Goal: Information Seeking & Learning: Learn about a topic

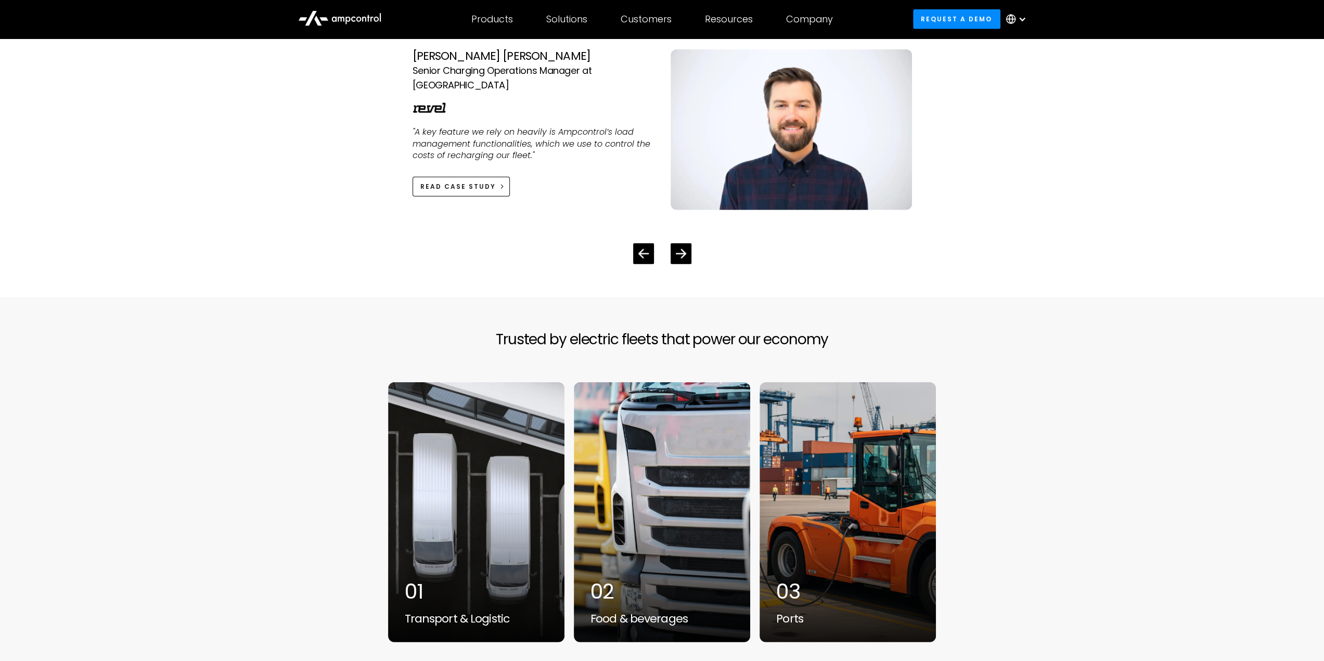
scroll to position [2549, 0]
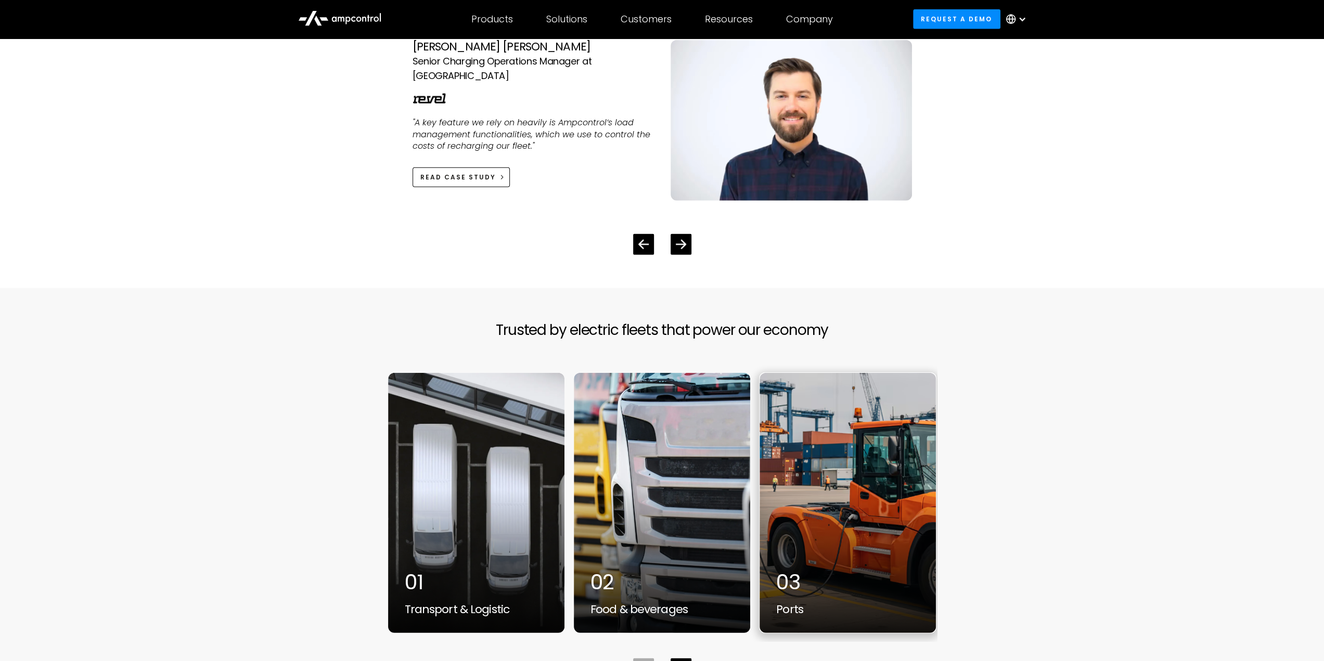
click at [813, 496] on div "3 / 7" at bounding box center [848, 503] width 176 height 260
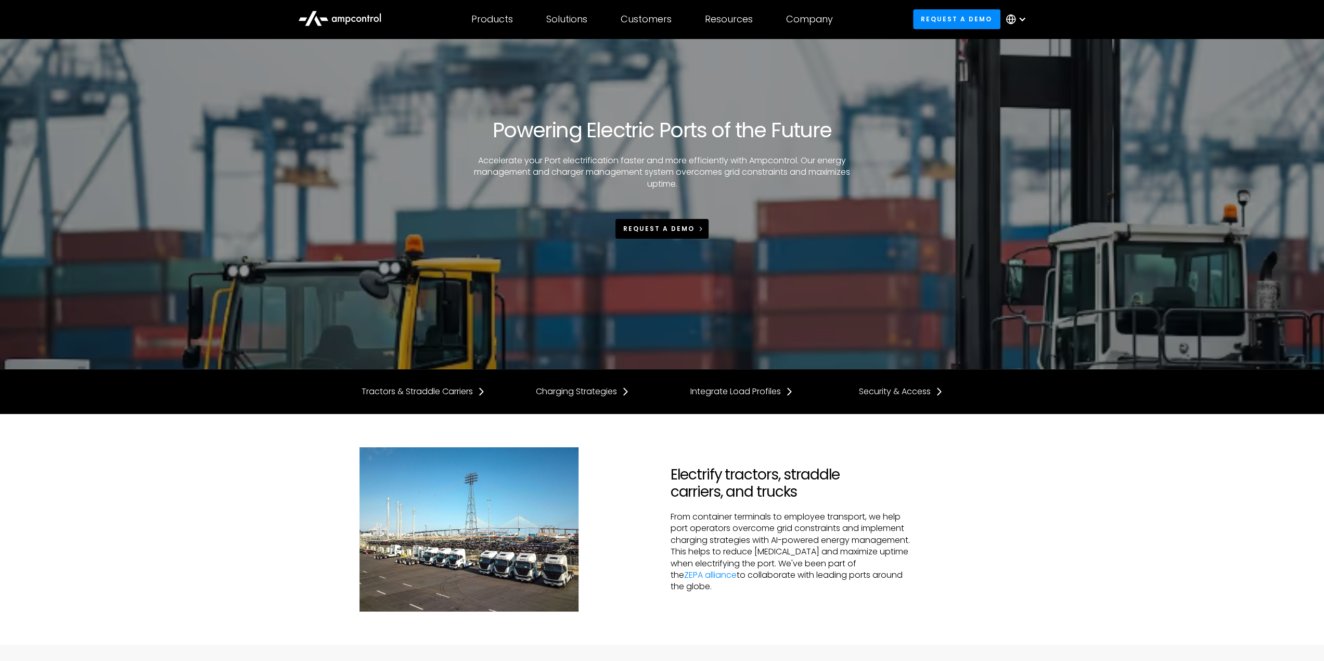
click at [637, 237] on link "REQUEST A DEMO" at bounding box center [662, 228] width 94 height 19
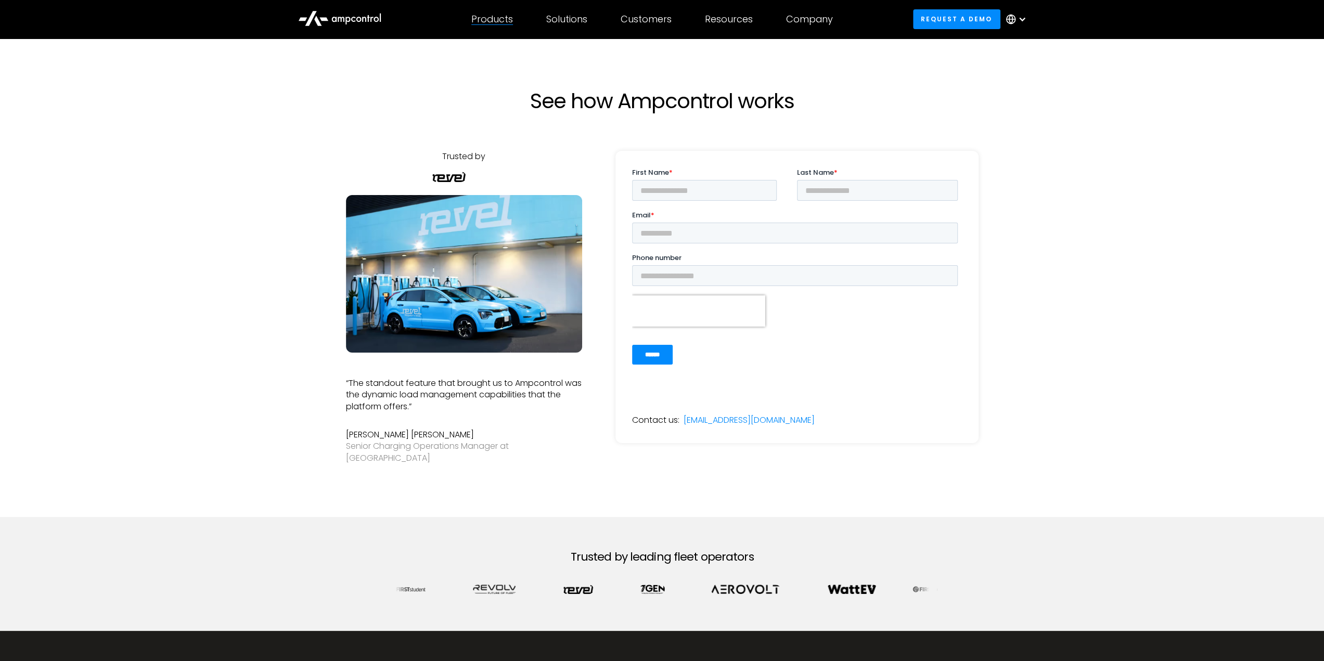
click at [501, 27] on div "Products Products Energy Management Load management, cost optimization, oversub…" at bounding box center [492, 19] width 75 height 36
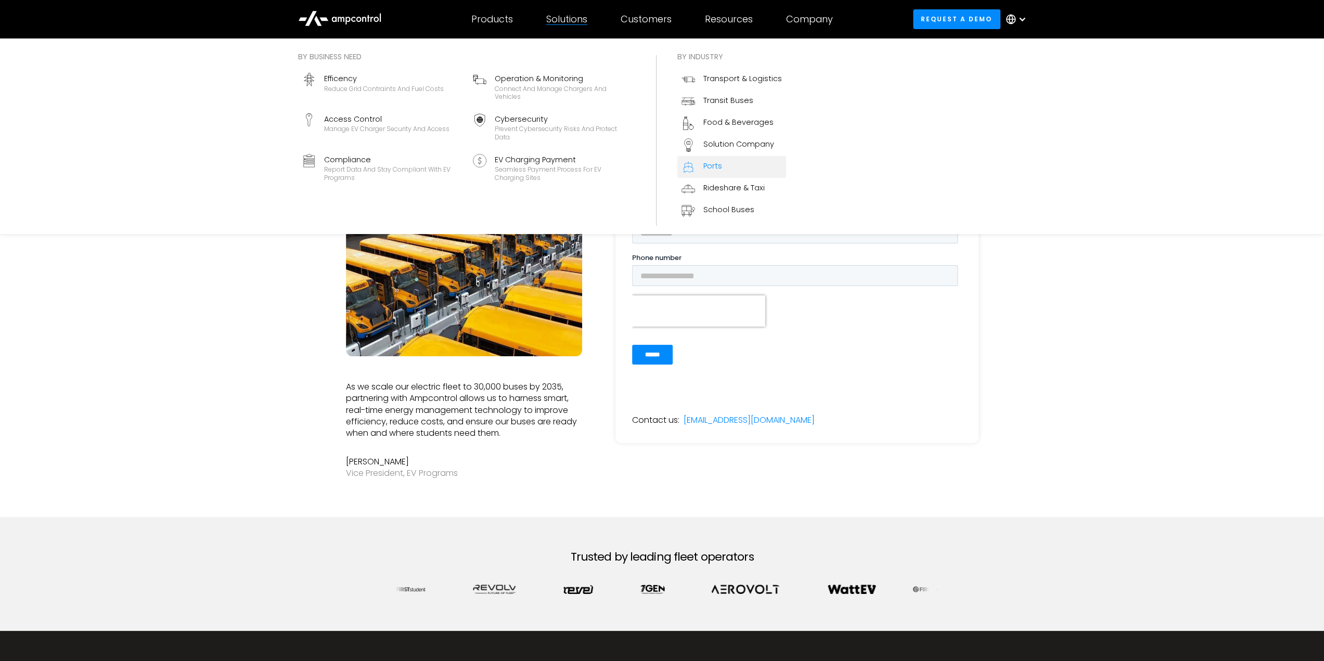
click at [716, 168] on div "Ports" at bounding box center [712, 165] width 19 height 11
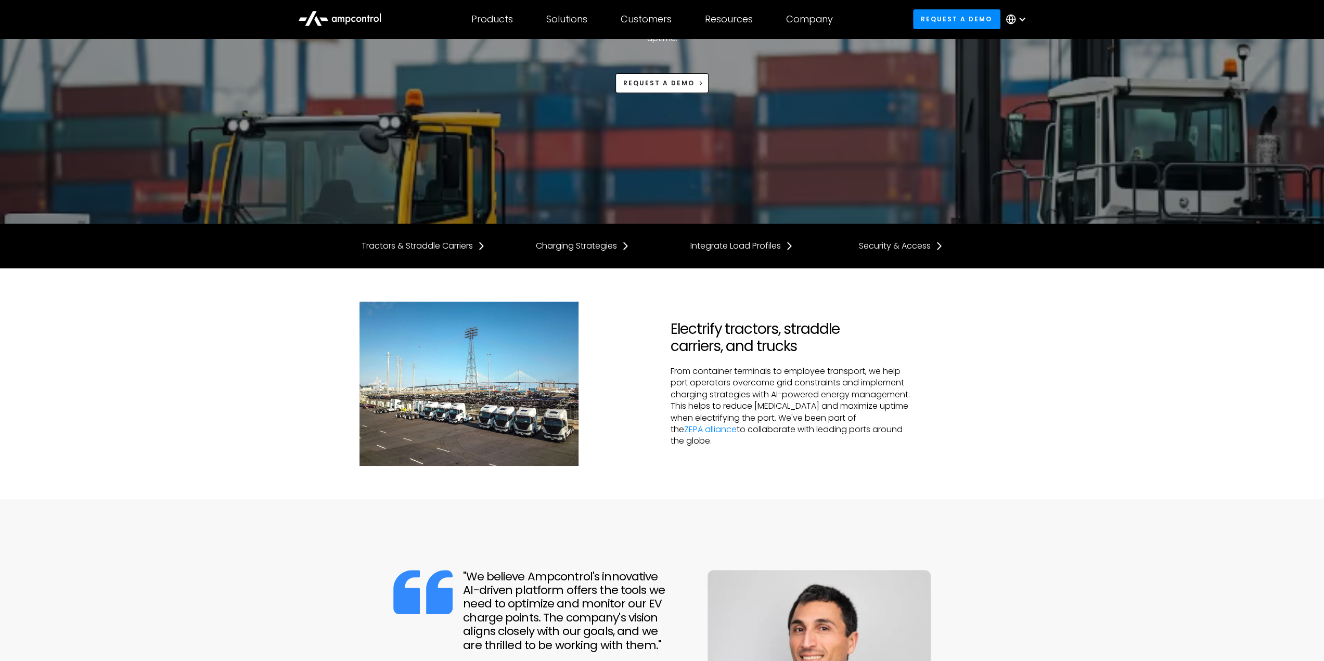
scroll to position [156, 0]
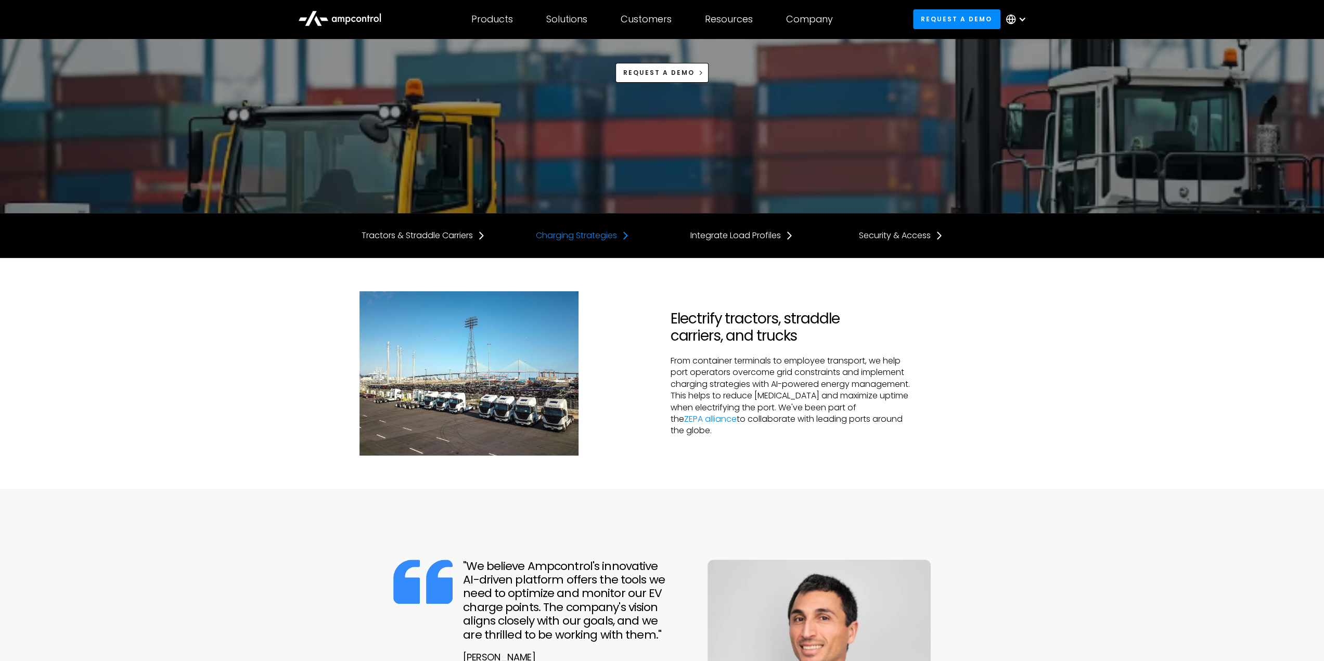
click at [612, 241] on div "Charging Strategies" at bounding box center [576, 235] width 81 height 11
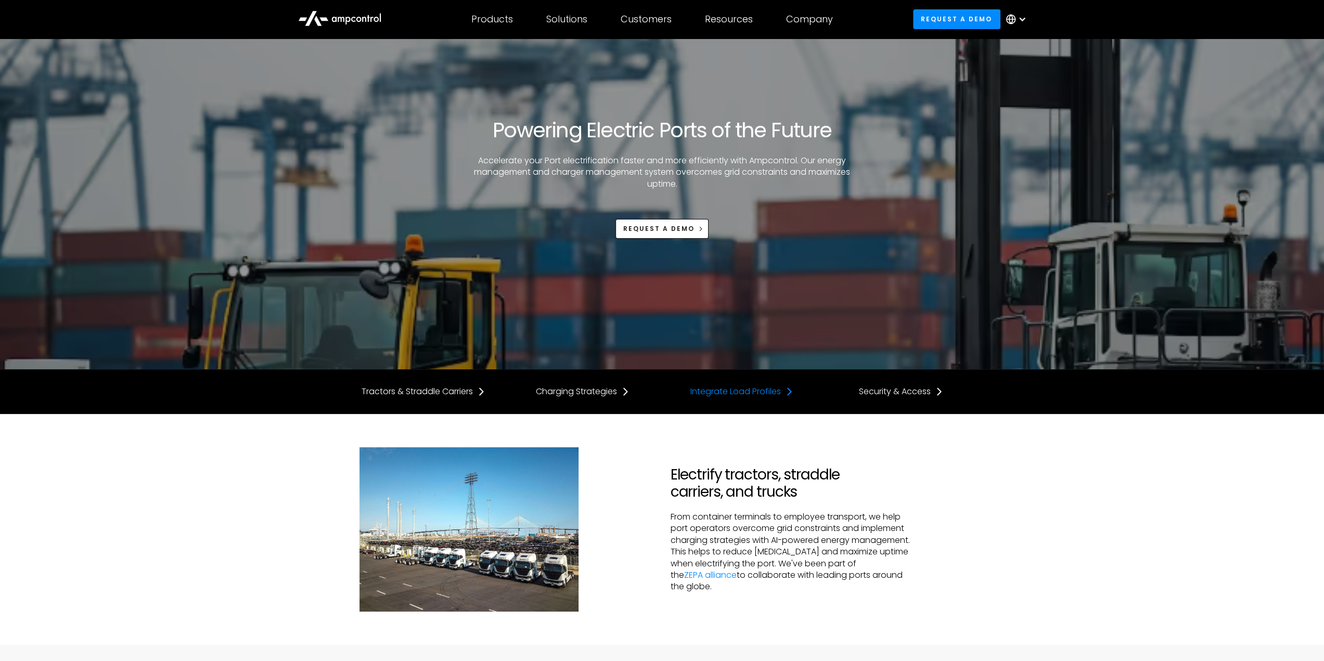
click at [724, 394] on div "Integrate Load Profiles" at bounding box center [735, 391] width 91 height 11
click at [889, 394] on div "Security & Access" at bounding box center [895, 391] width 72 height 11
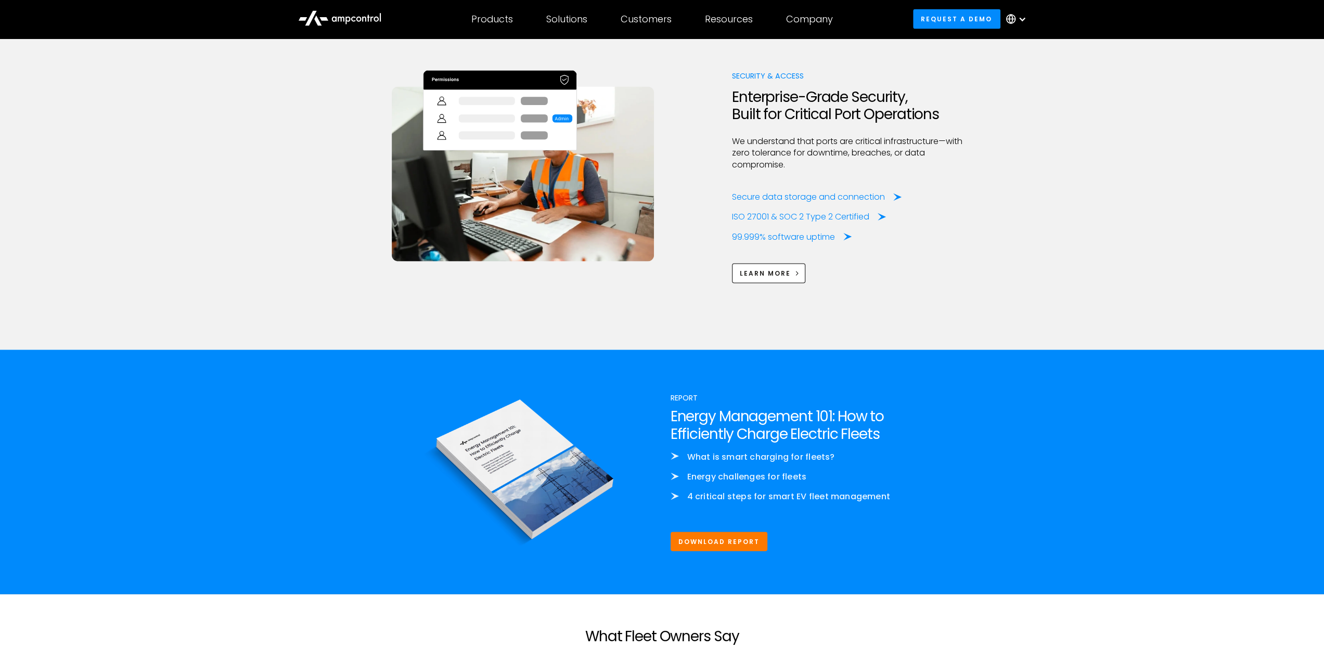
scroll to position [1994, 0]
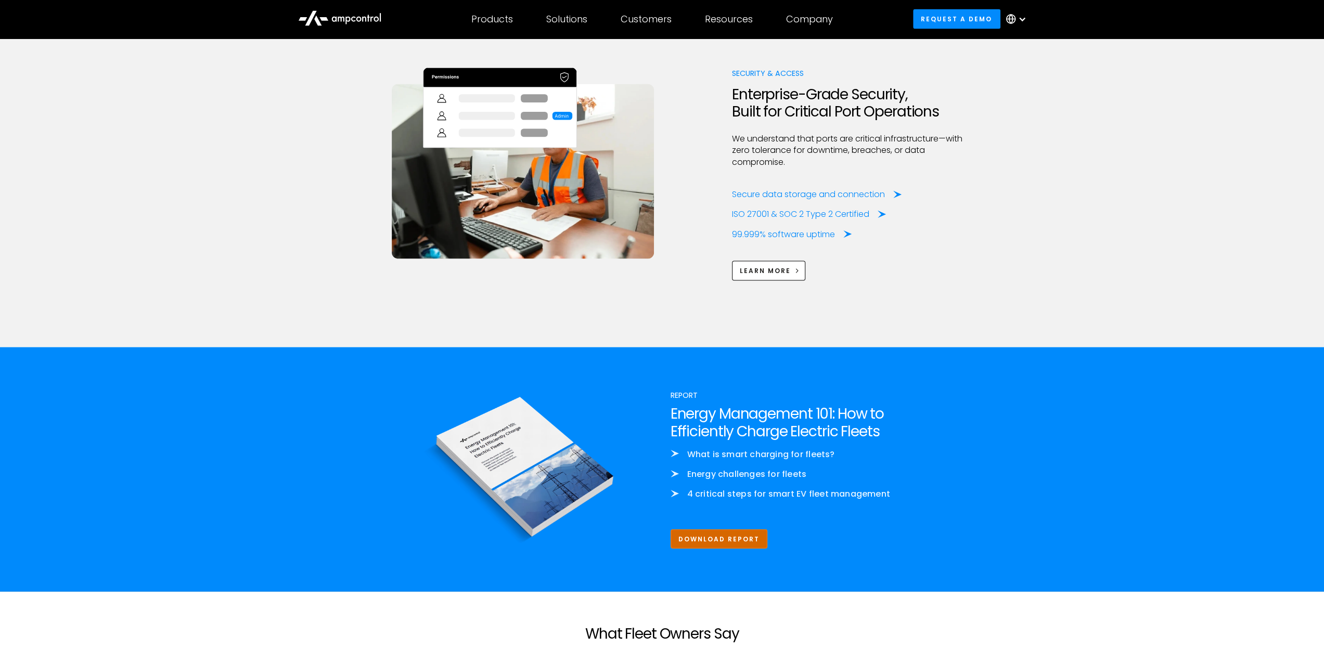
click at [734, 535] on link "Download Report" at bounding box center [719, 539] width 97 height 19
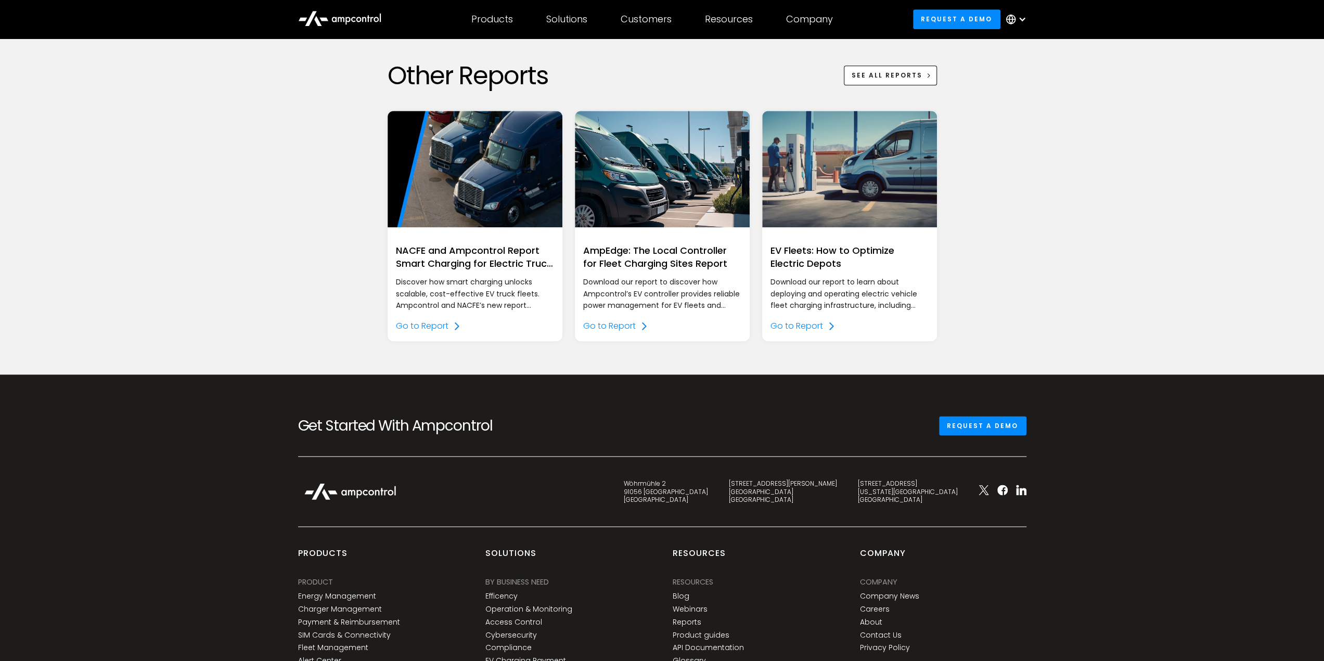
scroll to position [1315, 0]
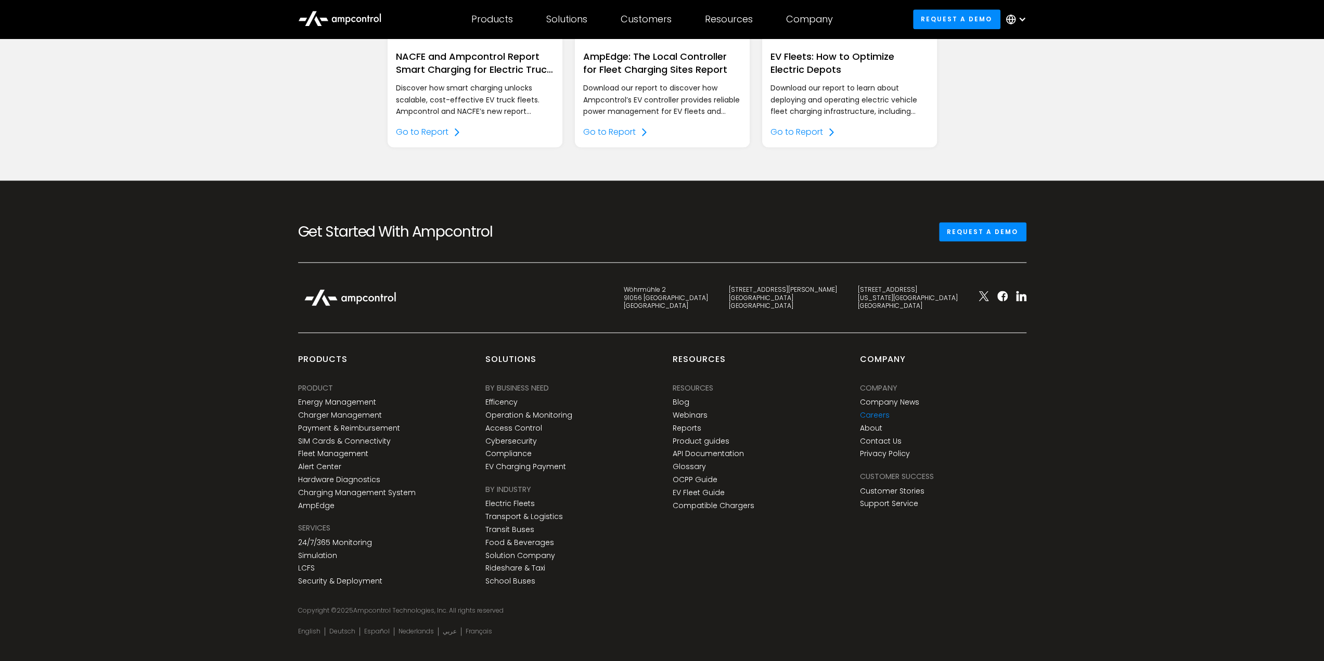
click at [883, 411] on link "Careers" at bounding box center [875, 415] width 30 height 9
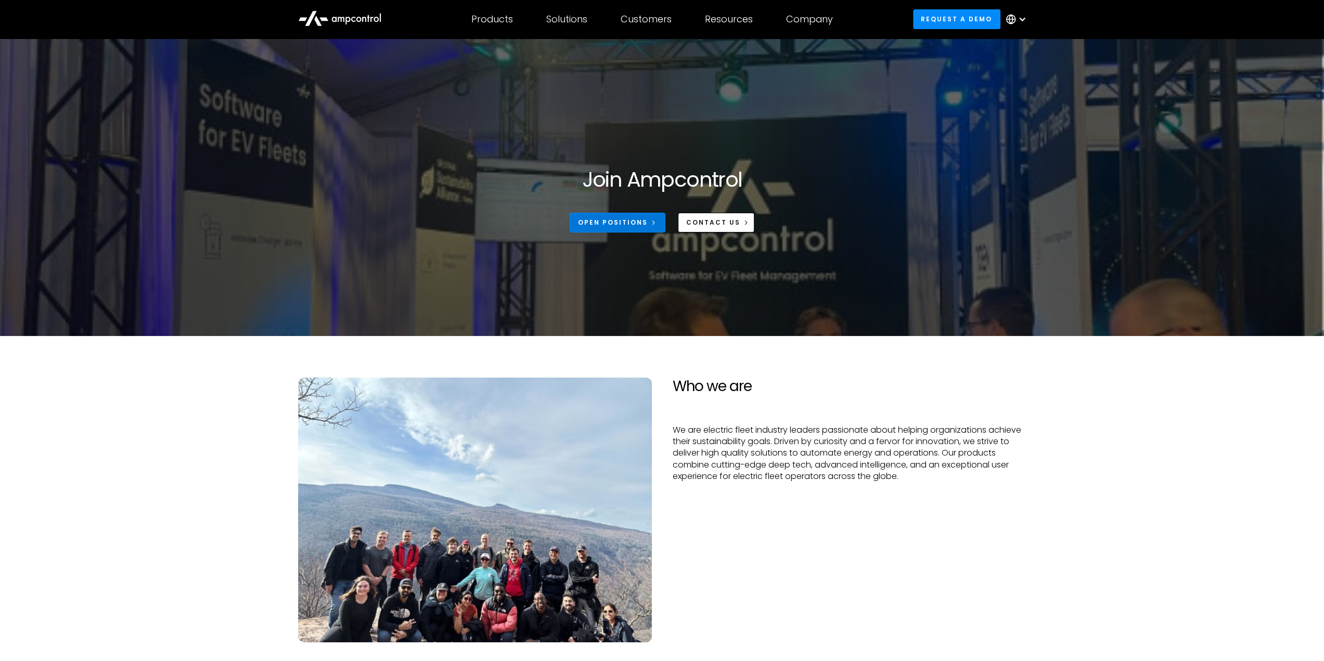
click at [633, 226] on div "Open Positions" at bounding box center [613, 222] width 70 height 9
